Goal: Find specific page/section: Find specific page/section

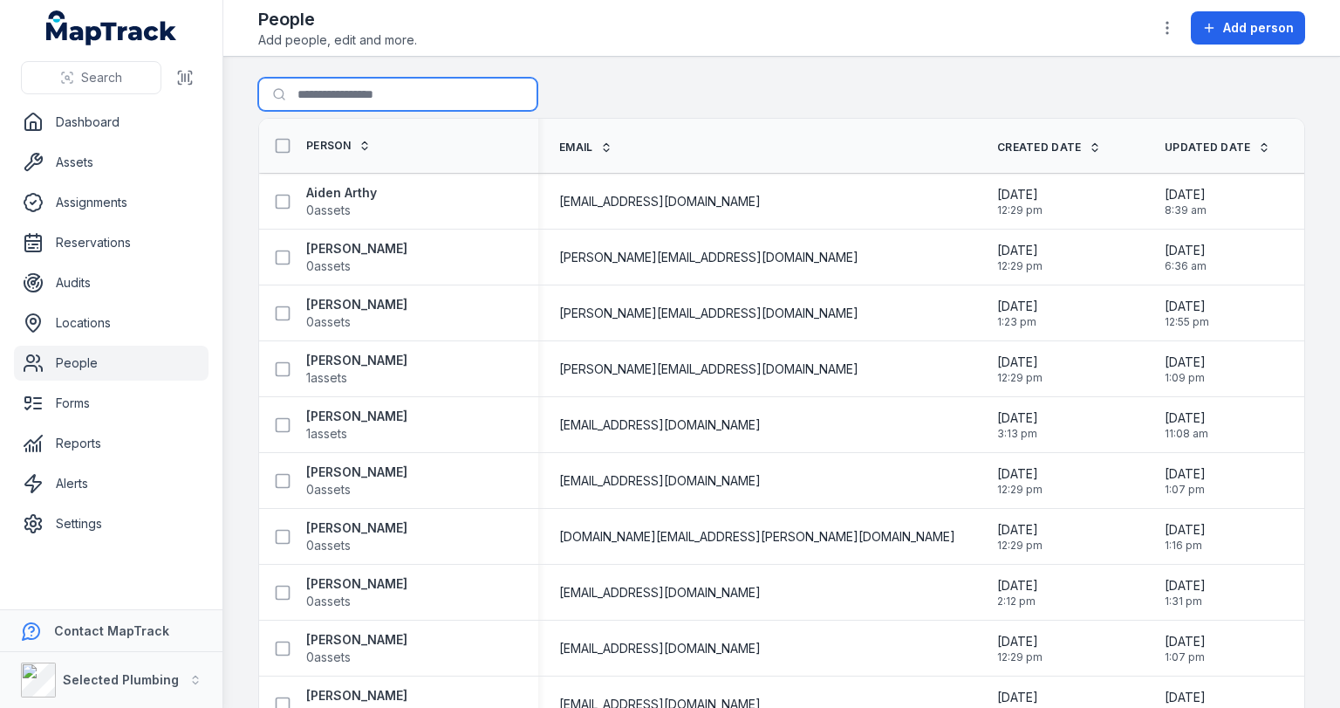
click at [344, 94] on input "Search for people" at bounding box center [397, 94] width 279 height 33
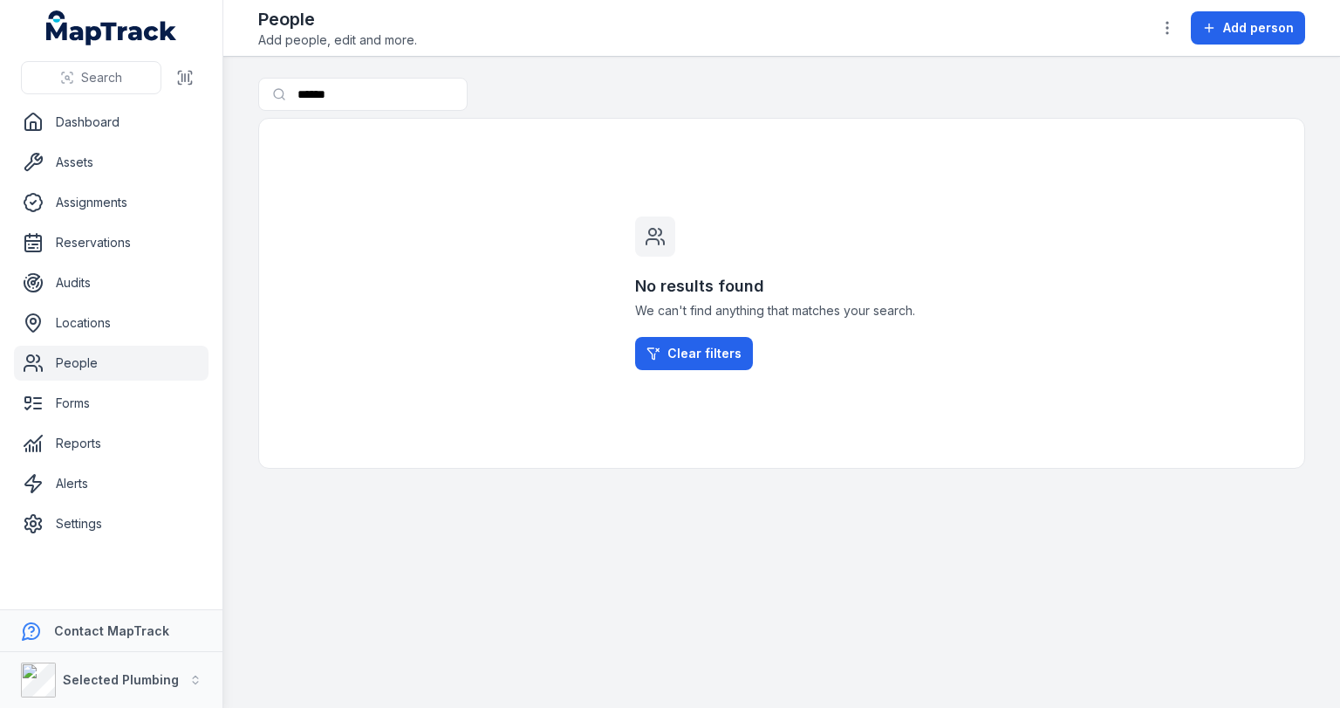
click at [74, 359] on link "People" at bounding box center [111, 363] width 195 height 35
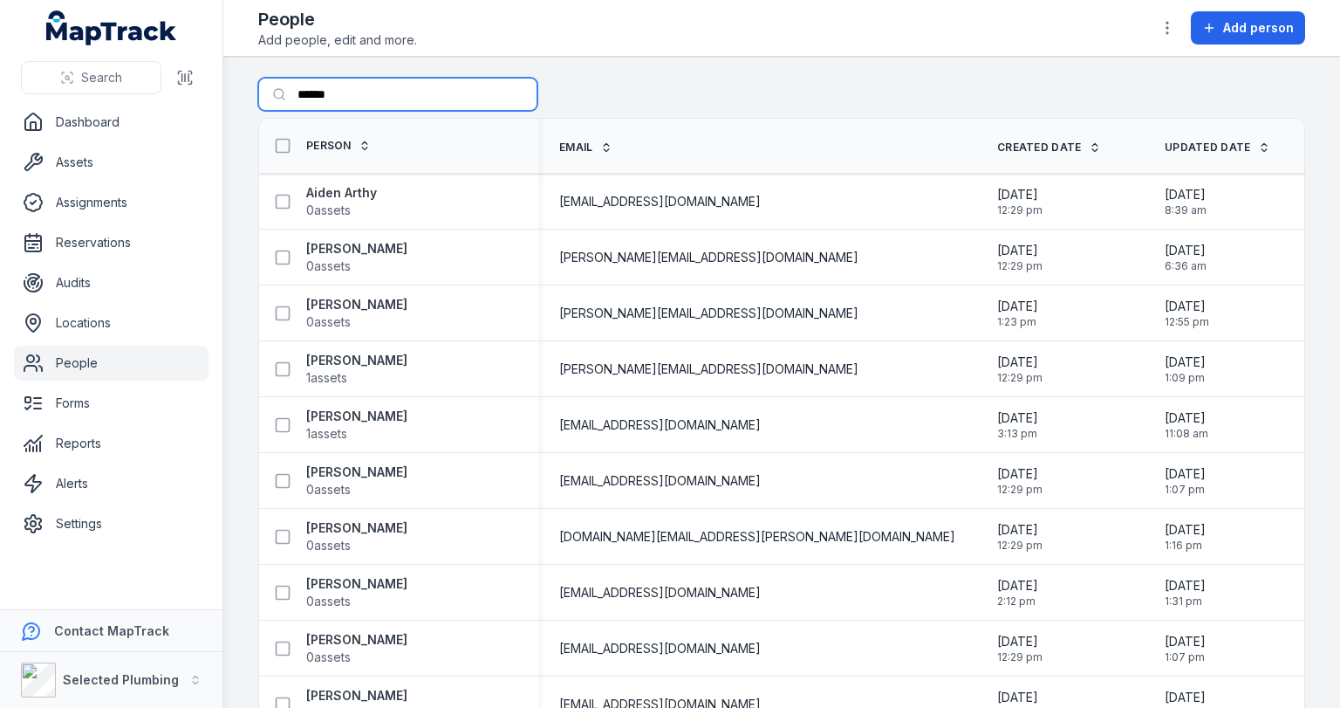
click at [336, 86] on input "******" at bounding box center [397, 94] width 279 height 33
drag, startPoint x: 334, startPoint y: 91, endPoint x: 186, endPoint y: 82, distance: 148.6
click at [186, 82] on div "Search Dashboard Assets Assignments Reservations Audits Locations People Forms …" at bounding box center [670, 354] width 1340 height 708
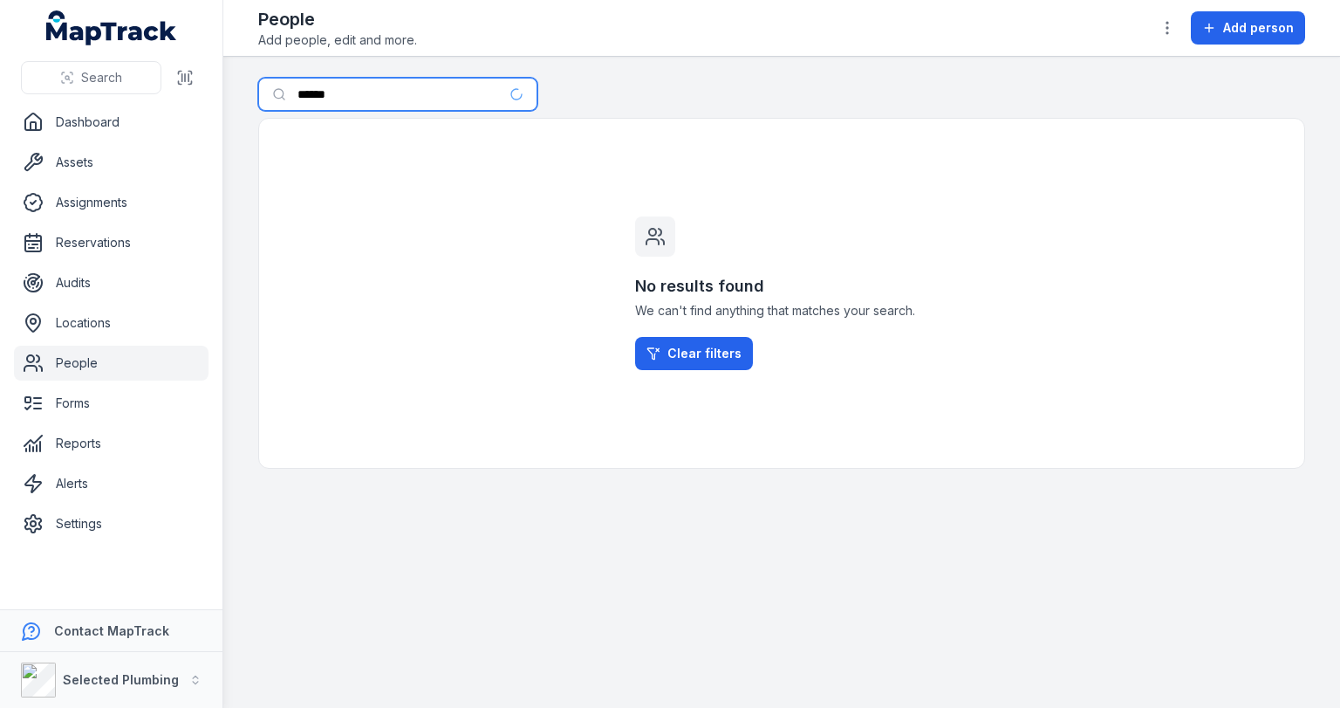
type input "******"
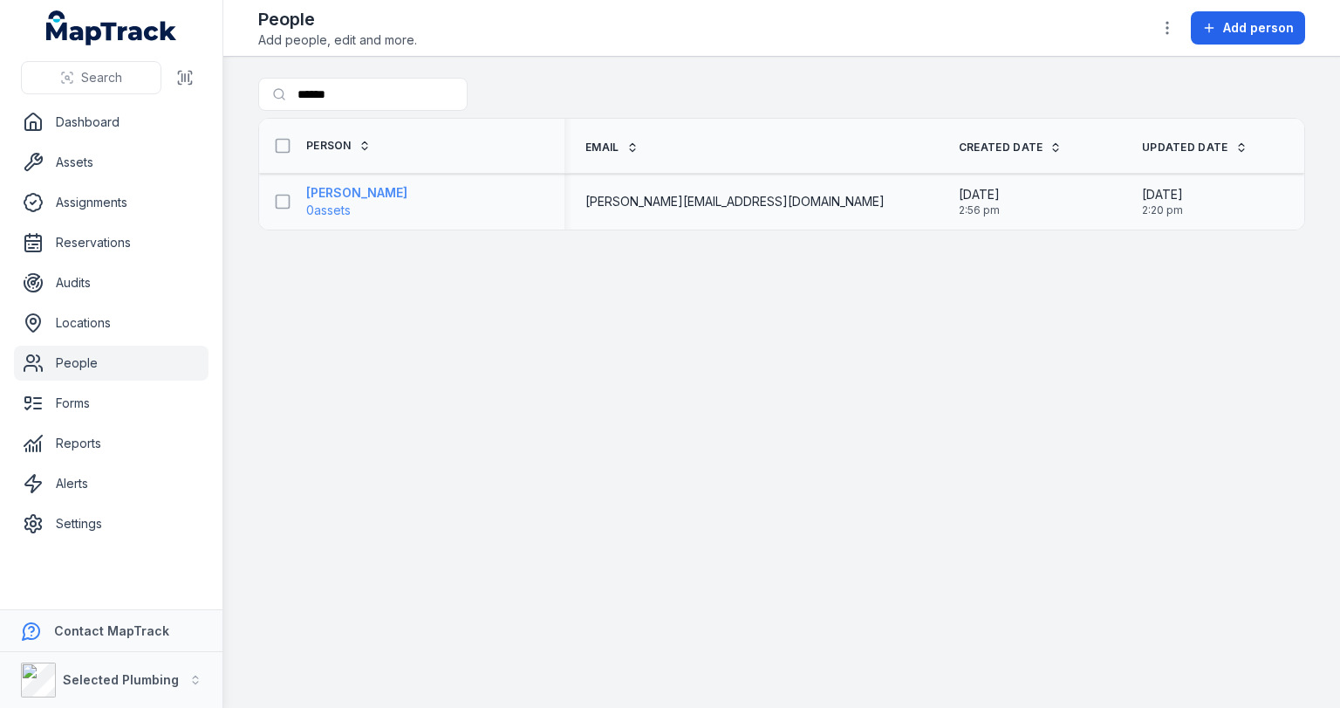
click at [307, 192] on strong "[PERSON_NAME]" at bounding box center [356, 192] width 101 height 17
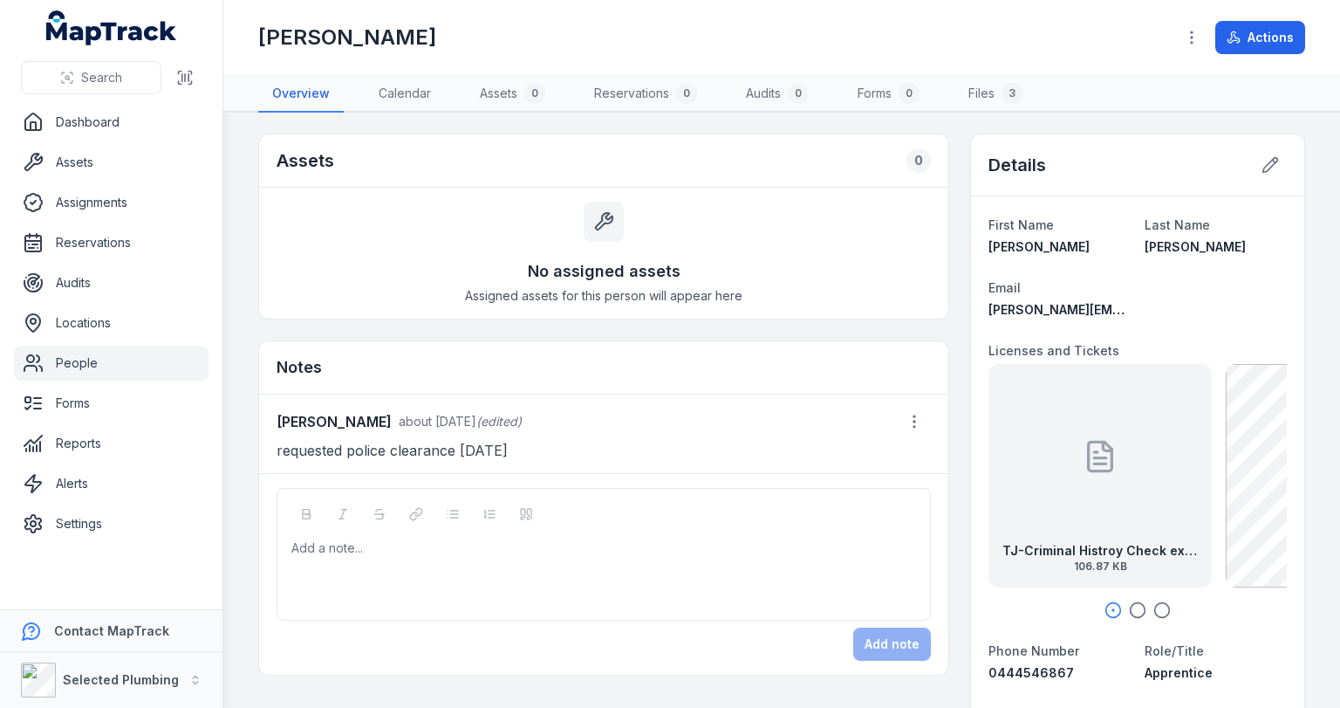
click at [1092, 444] on icon at bounding box center [1100, 456] width 35 height 35
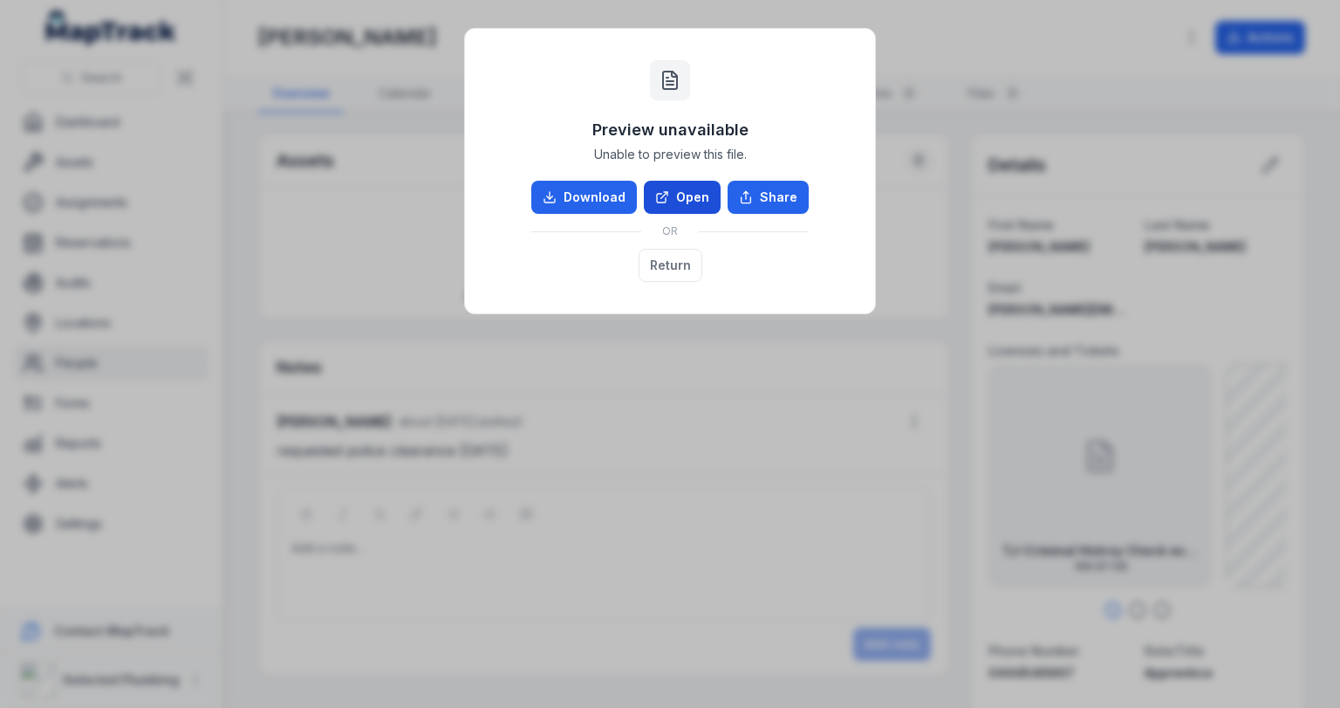
click at [695, 192] on link "Open" at bounding box center [682, 197] width 77 height 33
click at [654, 262] on button "Return" at bounding box center [671, 265] width 64 height 33
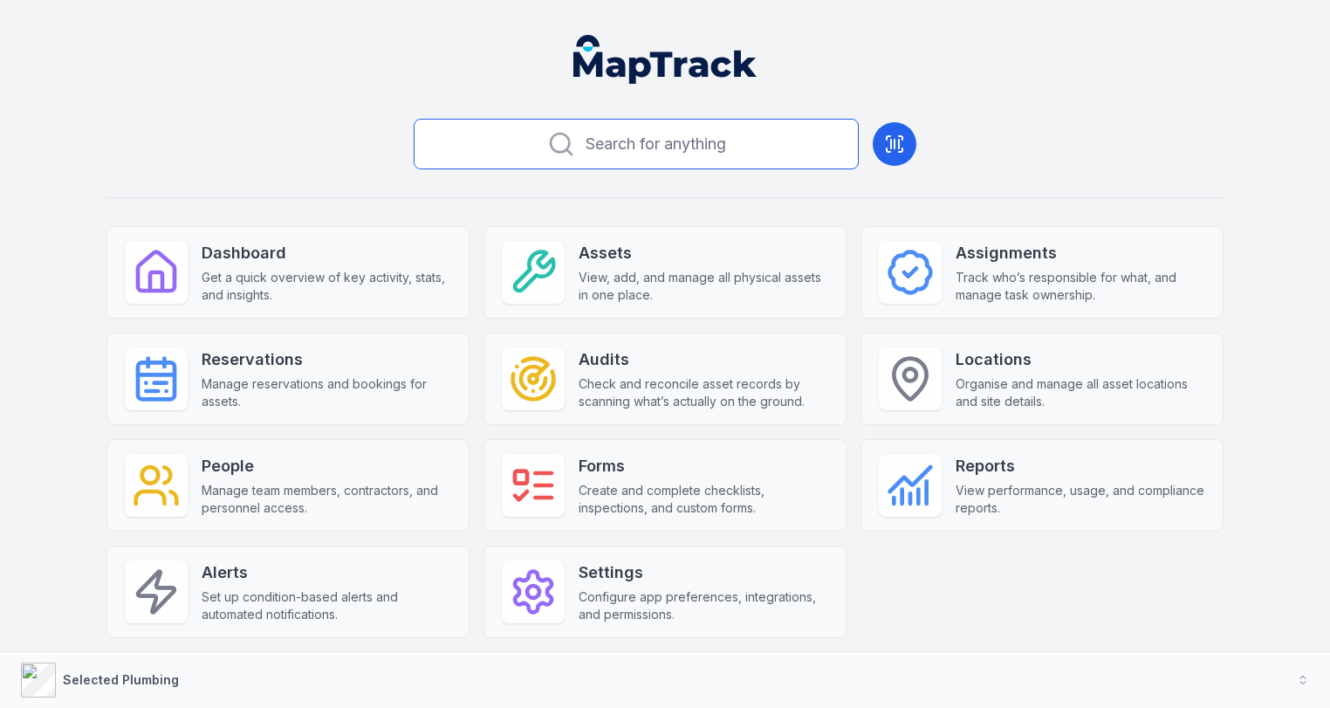
click at [661, 140] on span "Search for anything" at bounding box center [655, 144] width 140 height 24
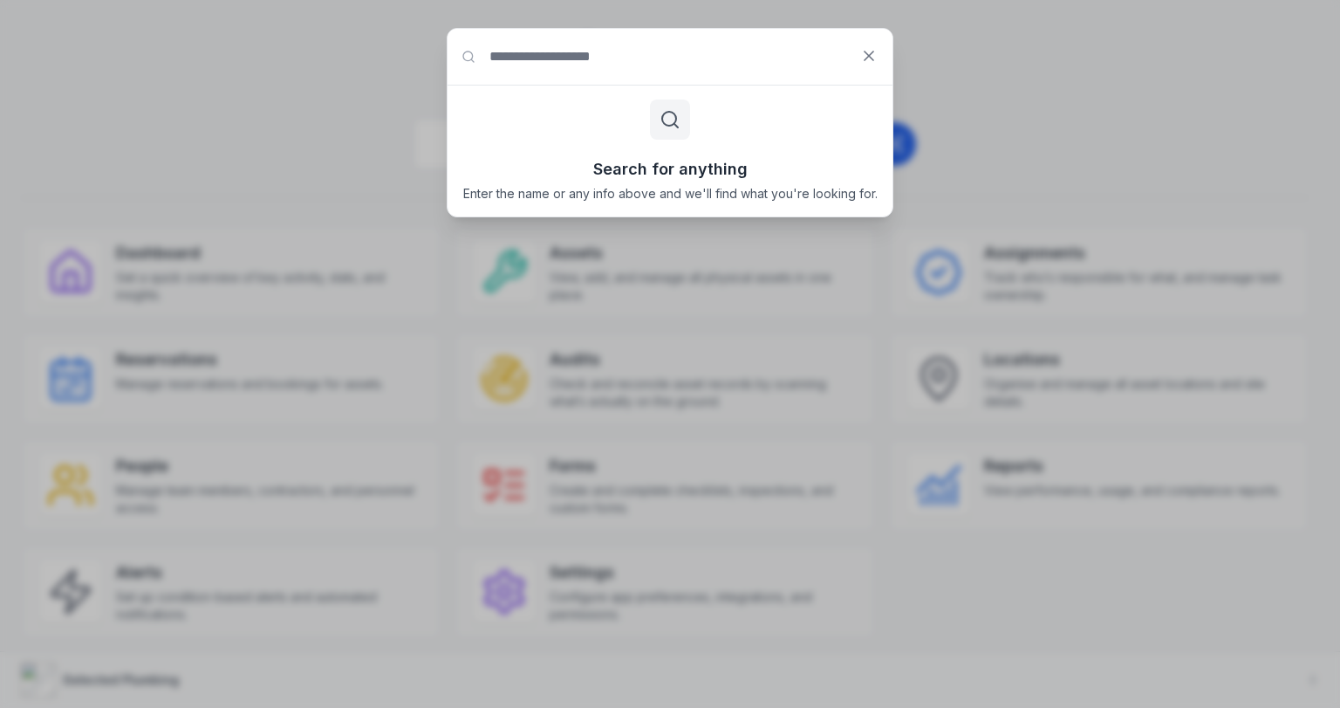
click at [200, 209] on div "Search for anything Search for anything Enter the name or any info above and we…" at bounding box center [670, 354] width 1340 height 708
click at [870, 55] on icon at bounding box center [869, 55] width 9 height 9
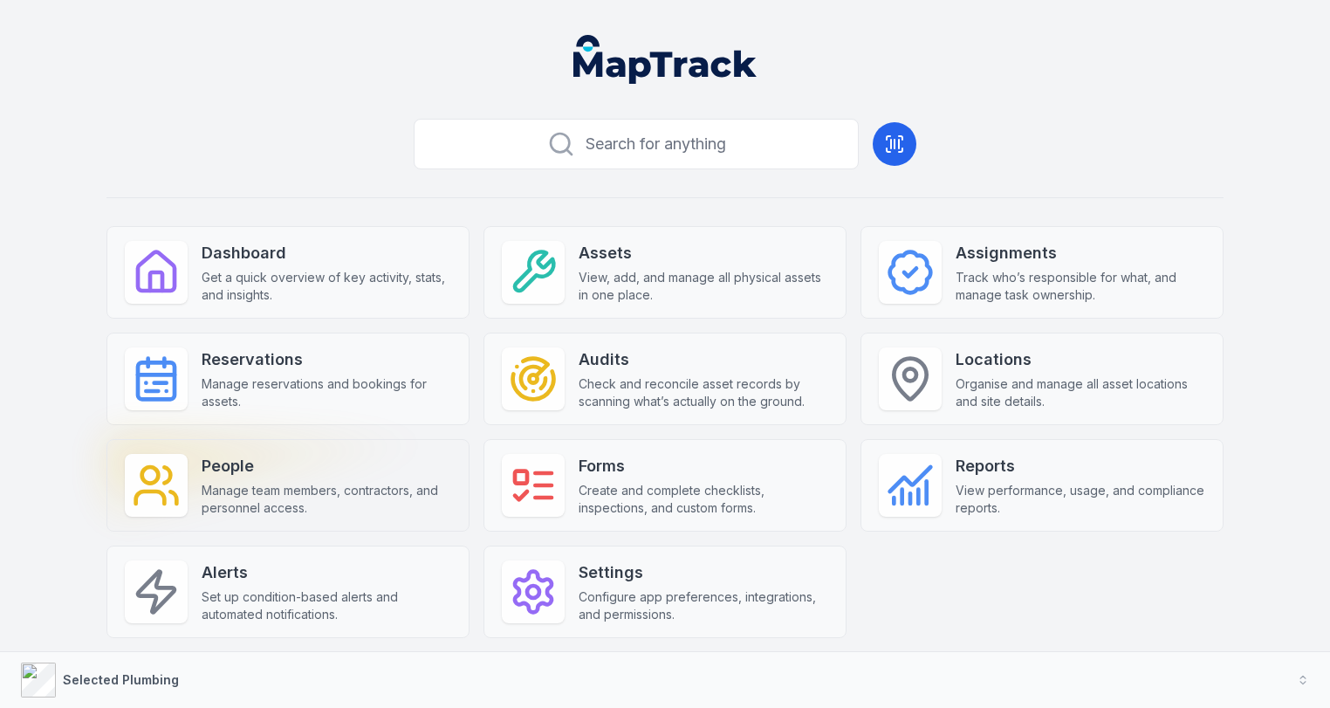
click at [220, 472] on strong "People" at bounding box center [327, 466] width 250 height 24
